Goal: Task Accomplishment & Management: Manage account settings

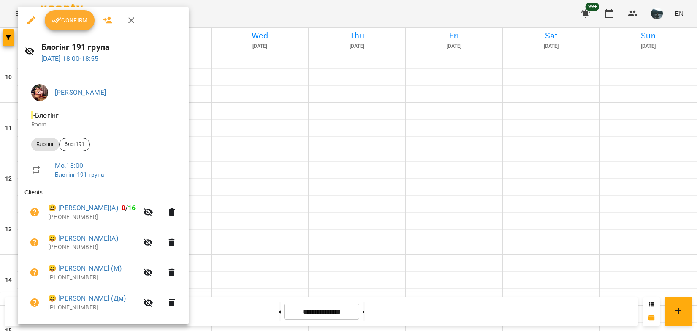
scroll to position [295, 0]
click at [5, 37] on div at bounding box center [348, 165] width 697 height 331
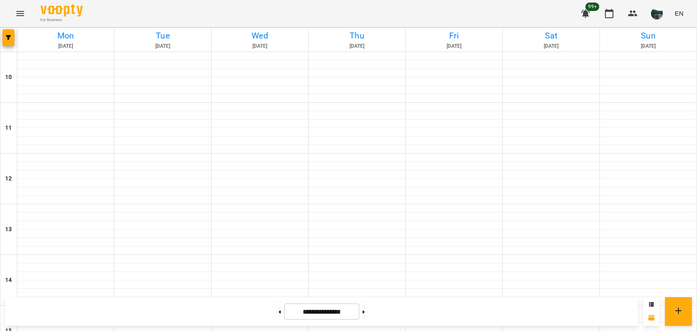
click at [22, 15] on icon "Menu" at bounding box center [20, 13] width 8 height 5
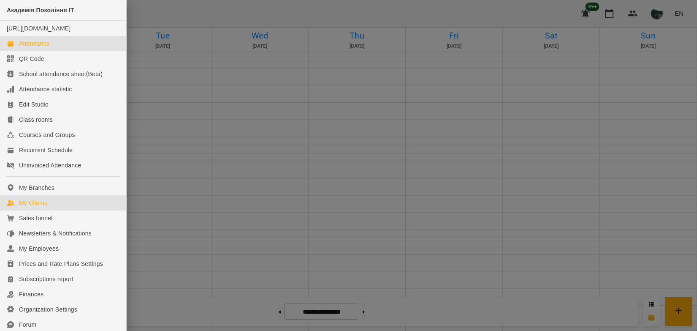
click at [35, 206] on link "My Clients" at bounding box center [63, 202] width 126 height 15
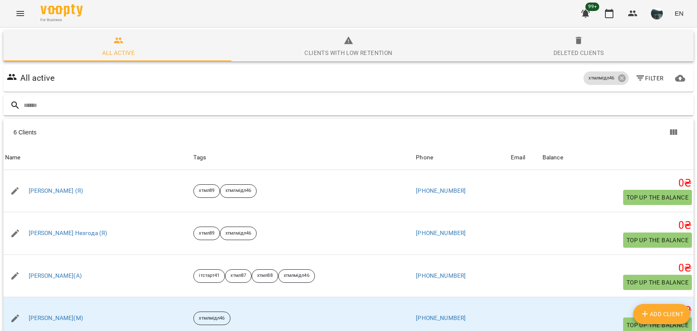
click at [190, 105] on input "text" at bounding box center [357, 105] width 667 height 14
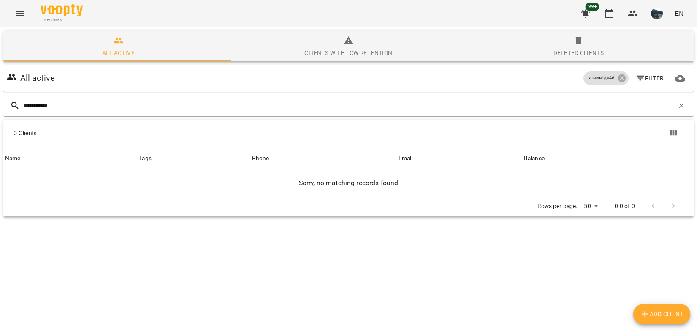
type input "**********"
click at [654, 313] on span "Add Client" at bounding box center [662, 314] width 44 height 10
select select "**"
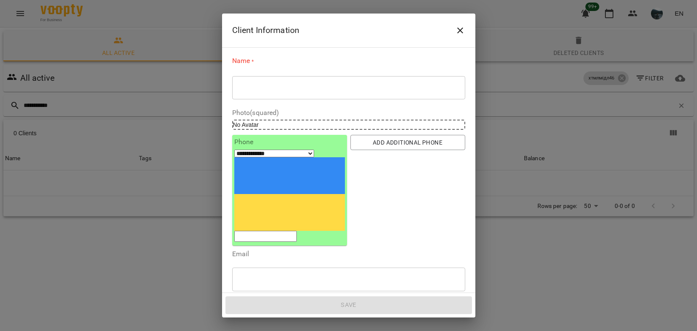
click at [460, 32] on icon "Close" at bounding box center [460, 30] width 10 height 10
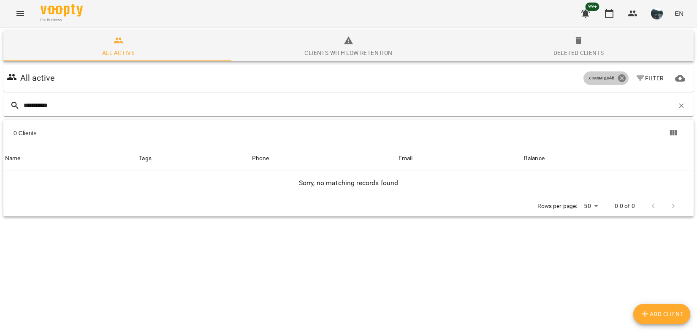
click at [618, 77] on icon at bounding box center [622, 78] width 8 height 8
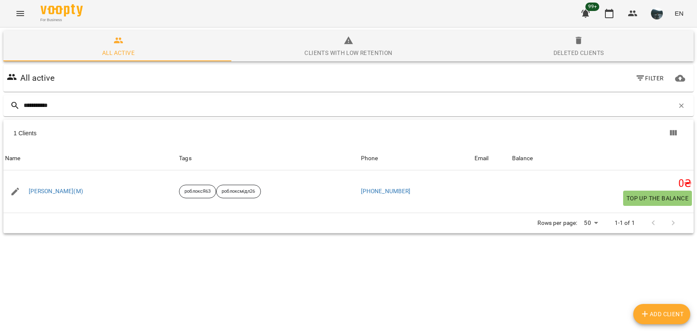
click at [24, 15] on icon "Menu" at bounding box center [20, 13] width 10 height 10
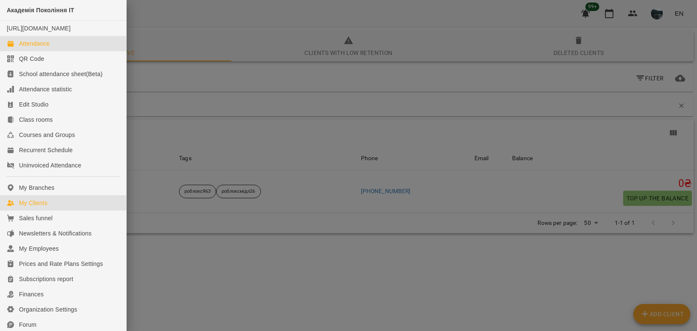
click at [37, 48] on div "Attendance" at bounding box center [34, 43] width 31 height 8
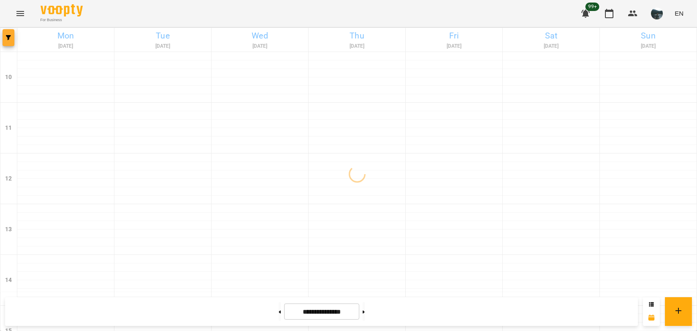
click at [11, 38] on icon "button" at bounding box center [8, 37] width 5 height 5
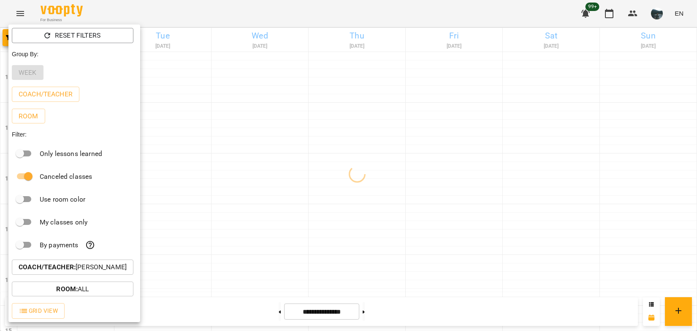
click at [100, 268] on p "Coach/Teacher : Ілля Петруша" at bounding box center [73, 267] width 108 height 10
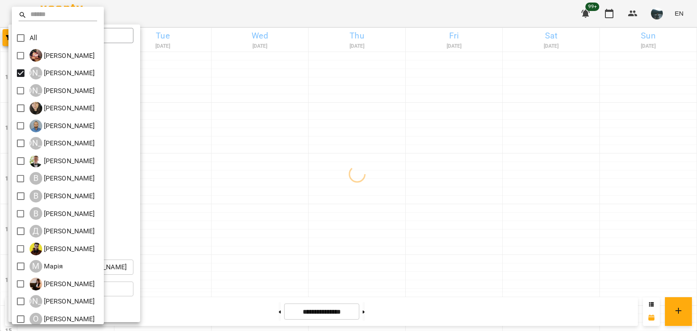
click at [227, 135] on div at bounding box center [348, 165] width 697 height 331
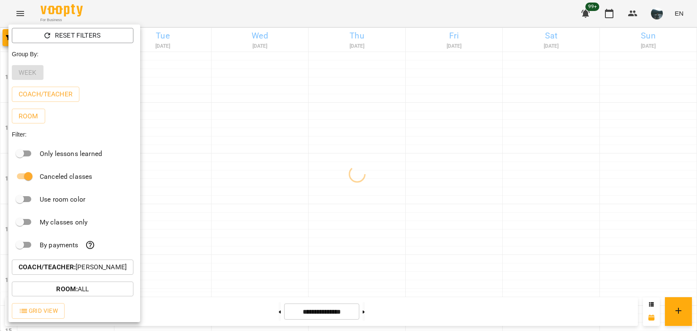
click at [227, 135] on div at bounding box center [348, 165] width 697 height 331
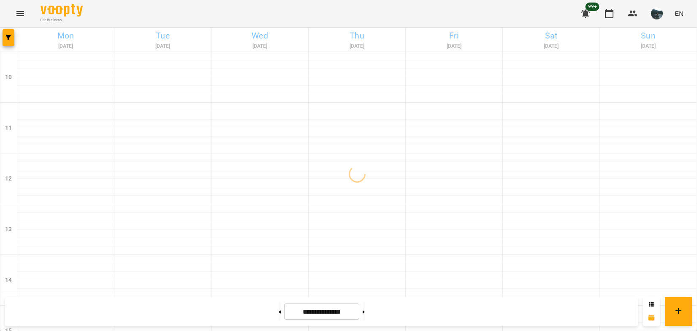
scroll to position [418, 0]
click at [279, 314] on button at bounding box center [280, 311] width 2 height 19
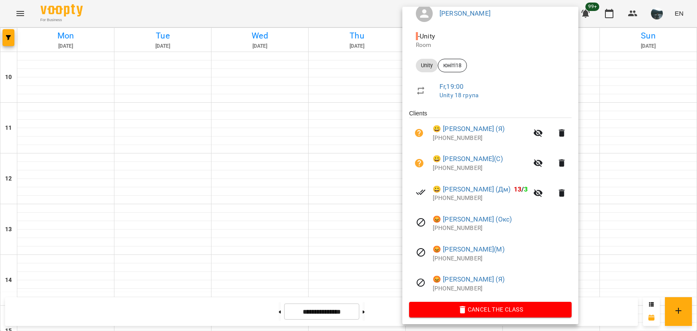
scroll to position [83, 0]
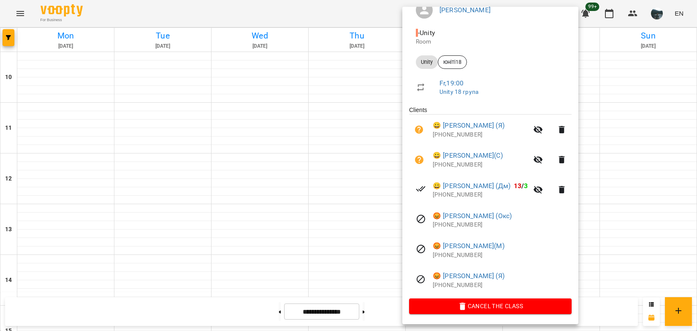
click at [344, 103] on div at bounding box center [348, 165] width 697 height 331
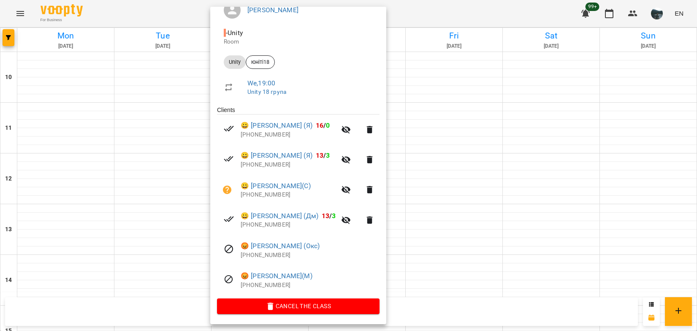
click at [82, 112] on div at bounding box center [348, 165] width 697 height 331
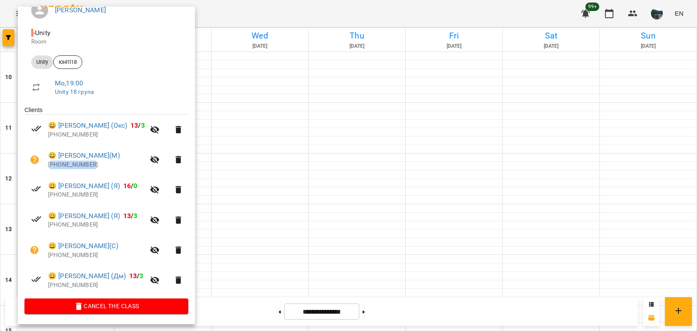
drag, startPoint x: 103, startPoint y: 167, endPoint x: 52, endPoint y: 167, distance: 50.2
click at [52, 167] on p "+380971471258" at bounding box center [96, 164] width 97 height 8
copy p "380971471258"
click at [376, 312] on div at bounding box center [348, 165] width 697 height 331
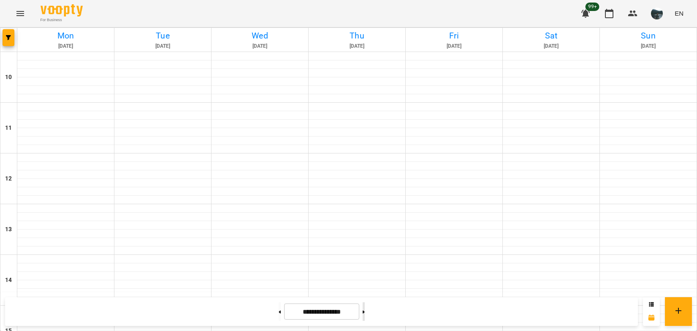
click at [365, 313] on button at bounding box center [364, 311] width 2 height 19
type input "**********"
click at [15, 13] on icon "Menu" at bounding box center [20, 13] width 10 height 10
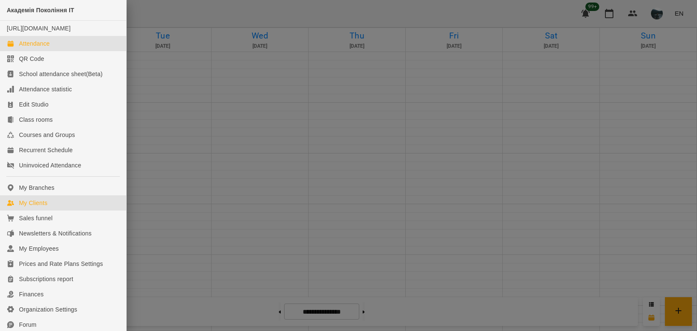
click at [35, 207] on div "My Clients" at bounding box center [33, 202] width 28 height 8
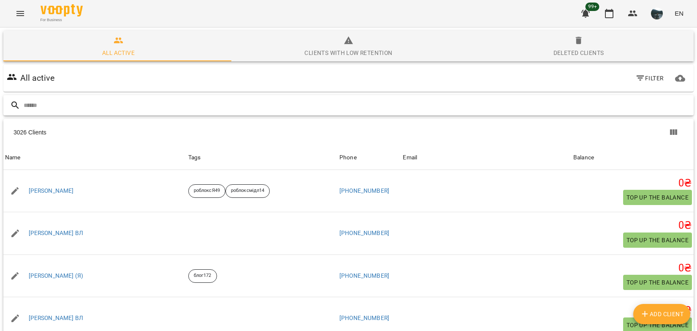
drag, startPoint x: 88, startPoint y: 103, endPoint x: 94, endPoint y: 101, distance: 6.7
click at [88, 103] on input "text" at bounding box center [357, 105] width 667 height 14
paste input "**********"
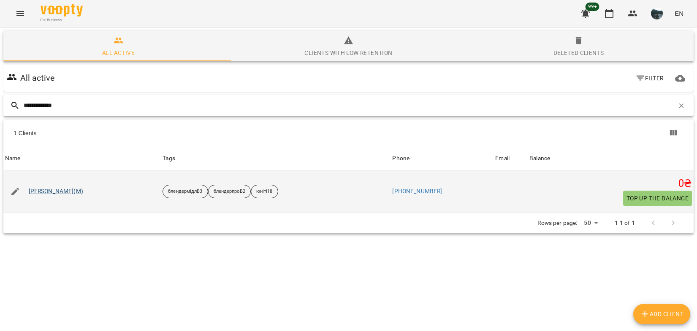
type input "**********"
click at [43, 192] on link "Вадим Іваненко(М)" at bounding box center [56, 191] width 54 height 8
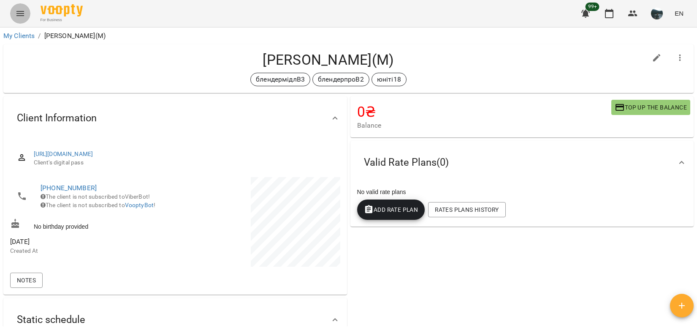
click at [20, 16] on icon "Menu" at bounding box center [20, 13] width 10 height 10
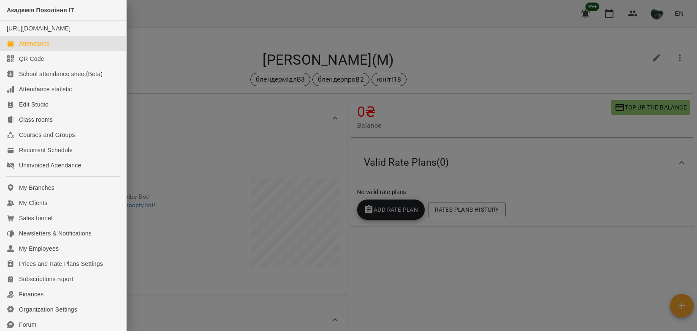
click at [47, 48] on div "Attendance" at bounding box center [34, 43] width 31 height 8
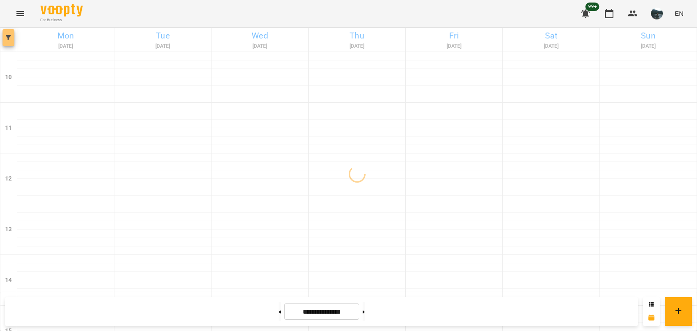
click at [7, 37] on icon "button" at bounding box center [8, 37] width 5 height 5
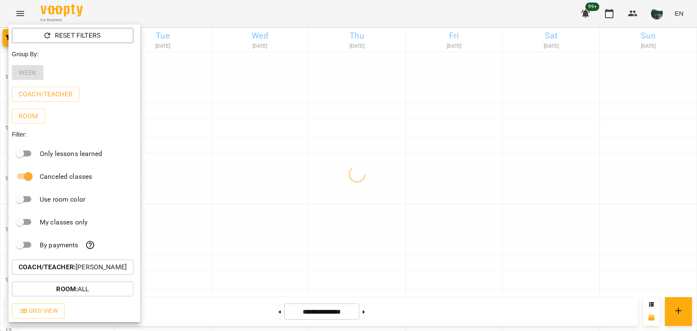
click at [114, 272] on p "Coach/Teacher : Альберт Волков" at bounding box center [73, 267] width 108 height 10
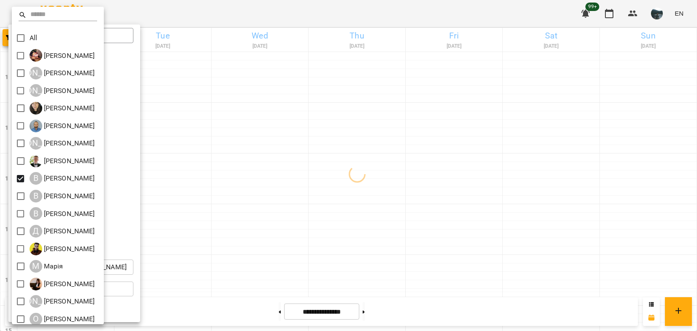
click at [299, 203] on div at bounding box center [348, 165] width 697 height 331
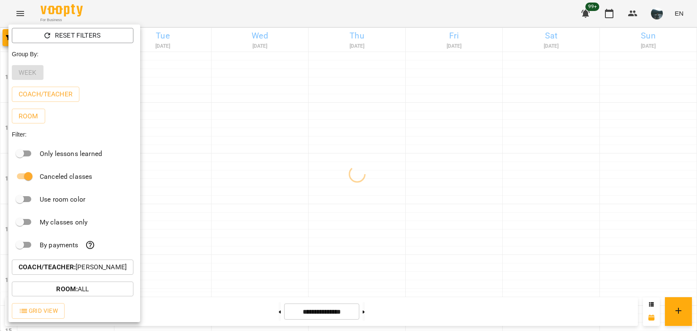
click at [301, 203] on div at bounding box center [348, 165] width 697 height 331
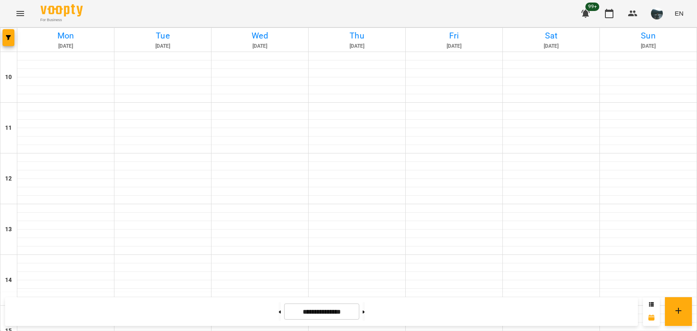
scroll to position [376, 0]
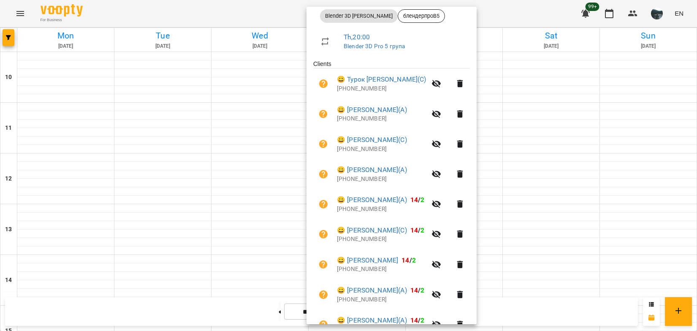
scroll to position [107, 0]
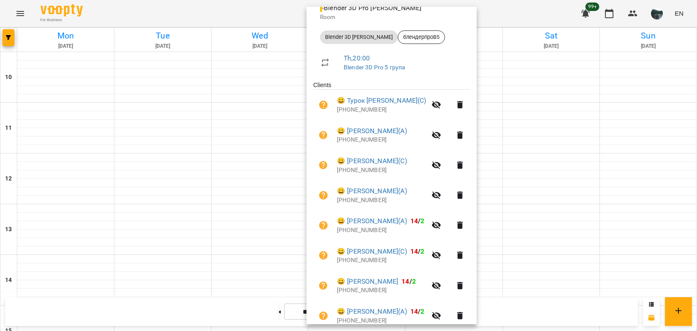
click at [544, 242] on div at bounding box center [348, 165] width 697 height 331
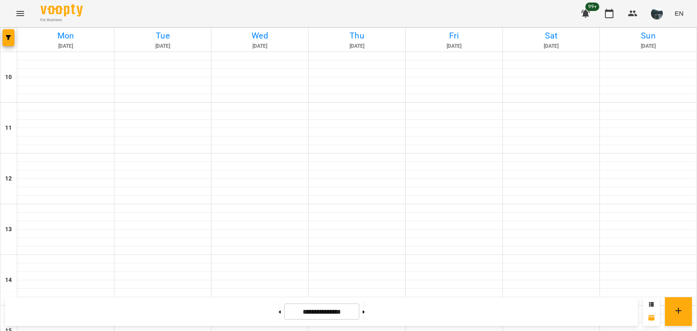
scroll to position [418, 0]
click at [279, 313] on button at bounding box center [280, 311] width 2 height 19
type input "**********"
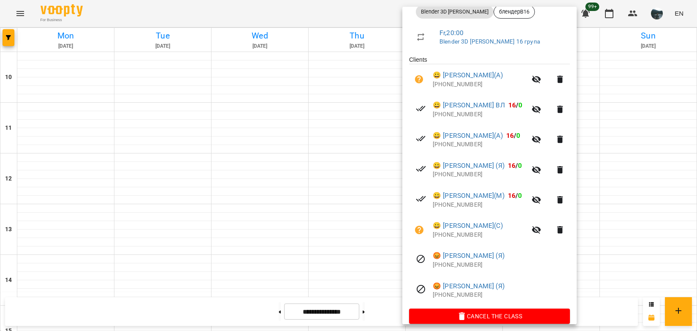
scroll to position [144, 0]
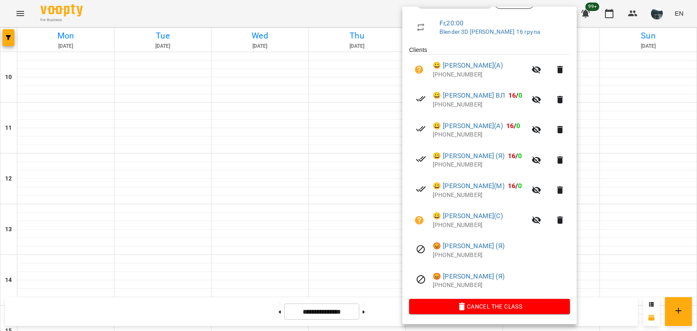
click at [587, 245] on div at bounding box center [348, 165] width 697 height 331
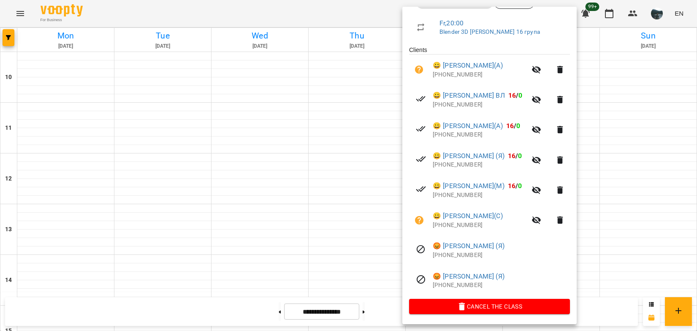
click at [607, 235] on div at bounding box center [348, 165] width 697 height 331
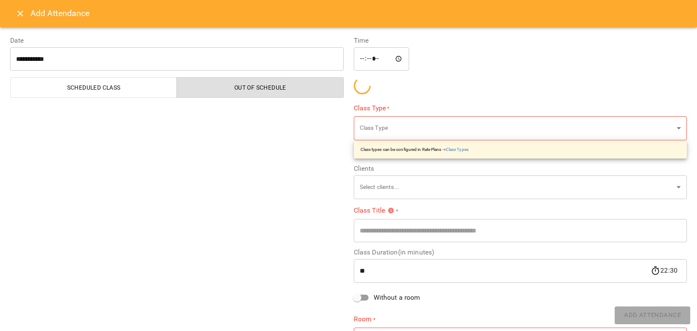
type input "**********"
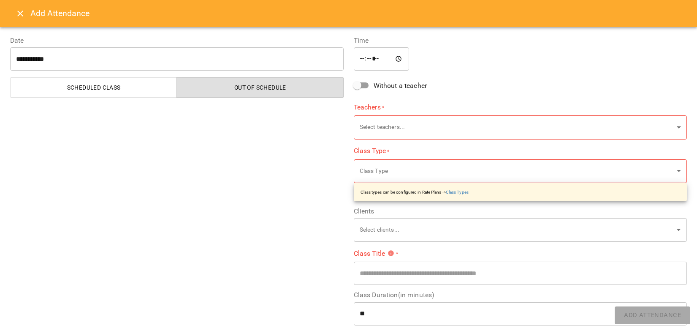
click at [19, 13] on icon "Close" at bounding box center [20, 14] width 6 height 6
